Goal: Book appointment/travel/reservation

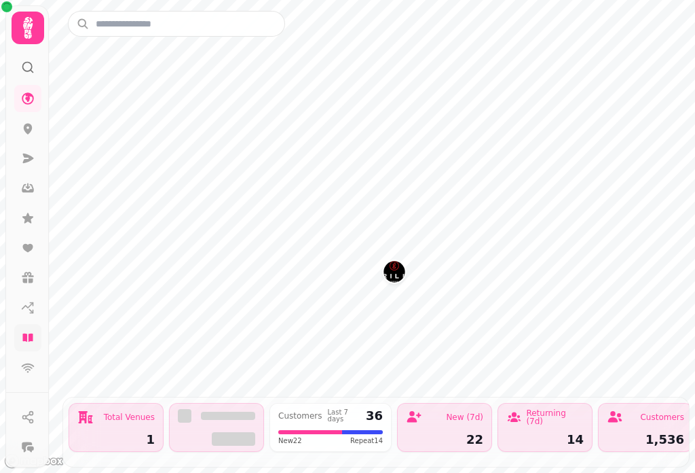
click at [34, 344] on link at bounding box center [27, 337] width 27 height 27
click at [30, 340] on icon at bounding box center [27, 337] width 10 height 8
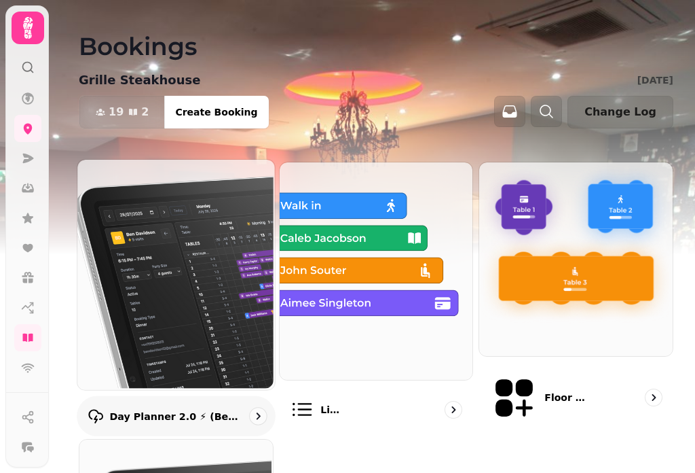
click at [184, 278] on img at bounding box center [174, 273] width 197 height 230
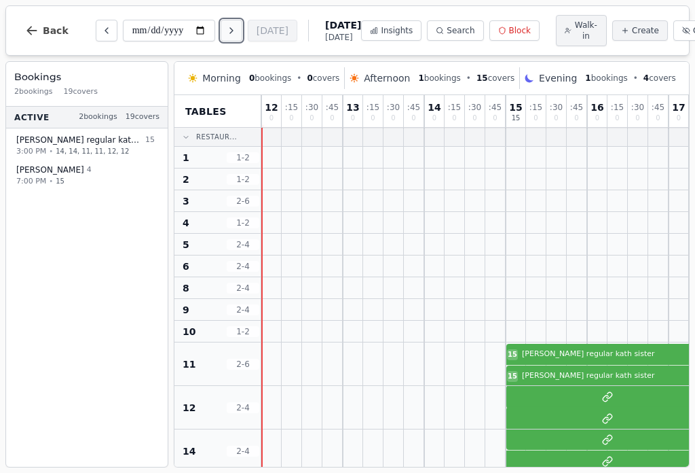
click at [227, 27] on button "Next day" at bounding box center [232, 31] width 22 height 22
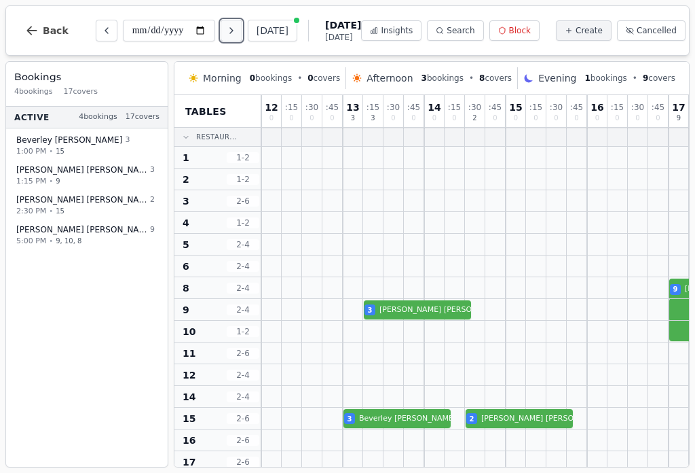
click at [227, 27] on button "Next day" at bounding box center [232, 31] width 22 height 22
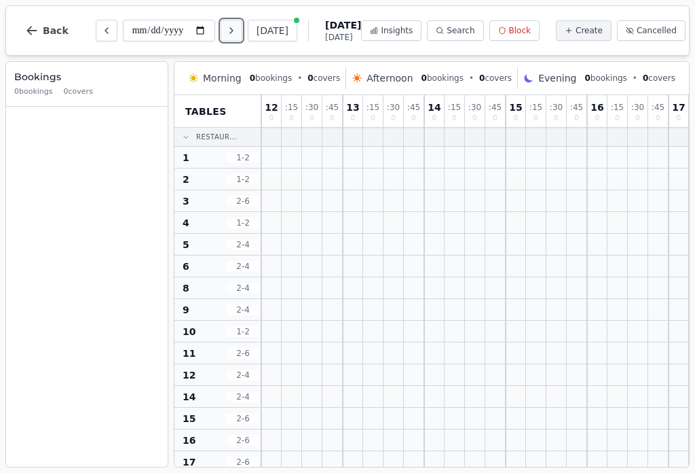
click at [227, 27] on button "Next day" at bounding box center [232, 31] width 22 height 22
click at [232, 28] on icon "Next day" at bounding box center [231, 30] width 11 height 11
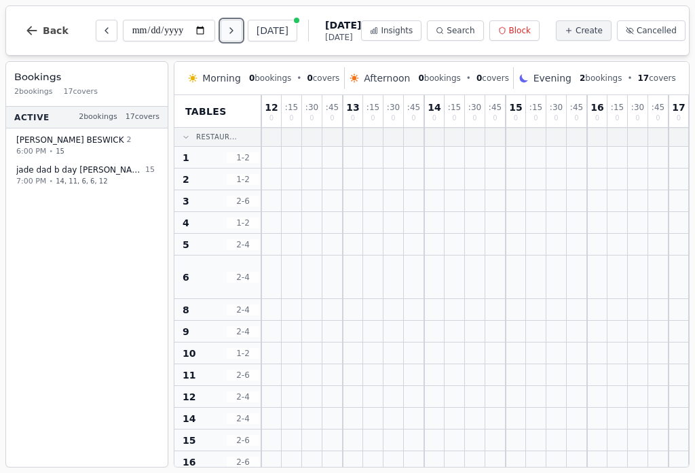
click at [232, 28] on icon "Next day" at bounding box center [231, 30] width 11 height 11
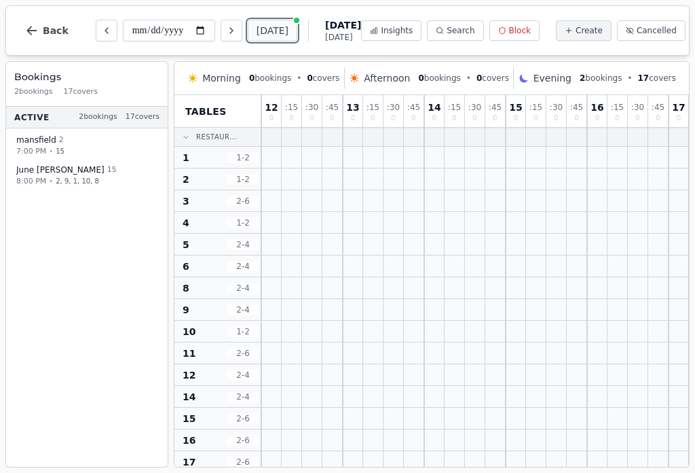
click at [267, 28] on button "[DATE]" at bounding box center [273, 31] width 50 height 22
type input "**********"
